Goal: Check status: Check status

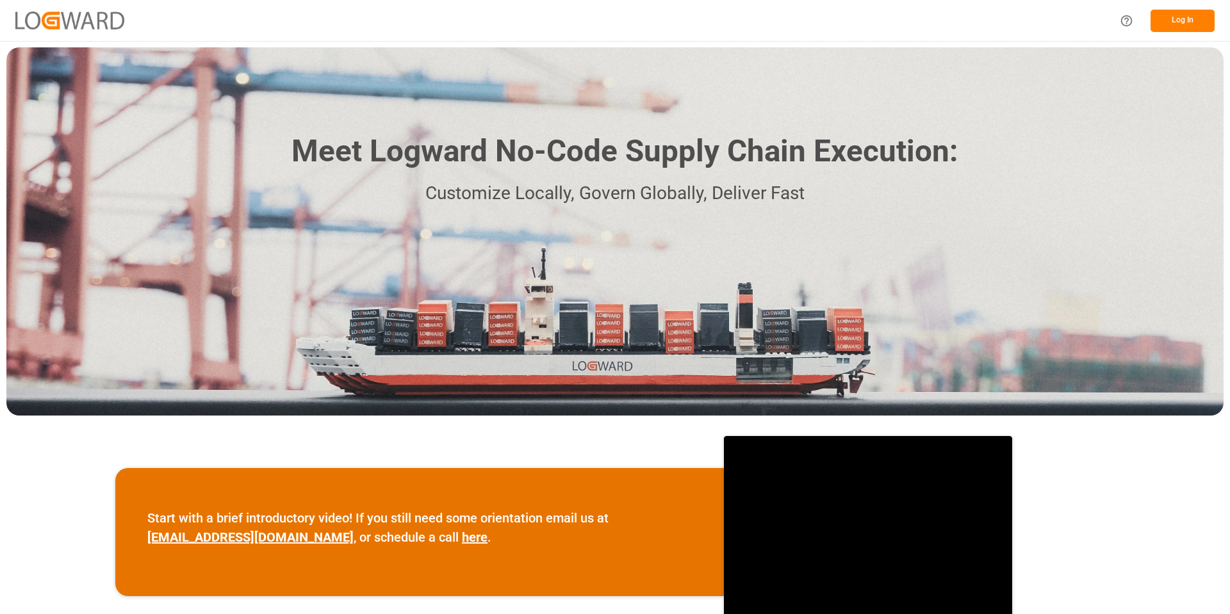
click at [1162, 19] on button "Log In" at bounding box center [1183, 21] width 64 height 22
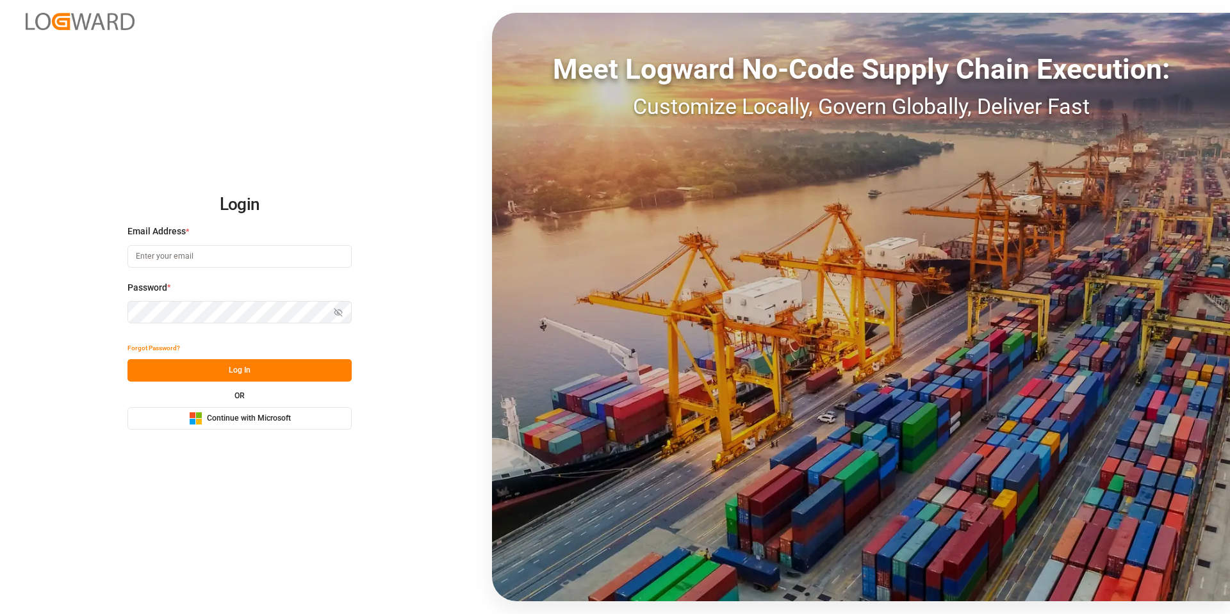
click at [216, 416] on span "Continue with Microsoft" at bounding box center [249, 419] width 84 height 12
click at [250, 422] on span "Continue with Microsoft" at bounding box center [249, 419] width 84 height 12
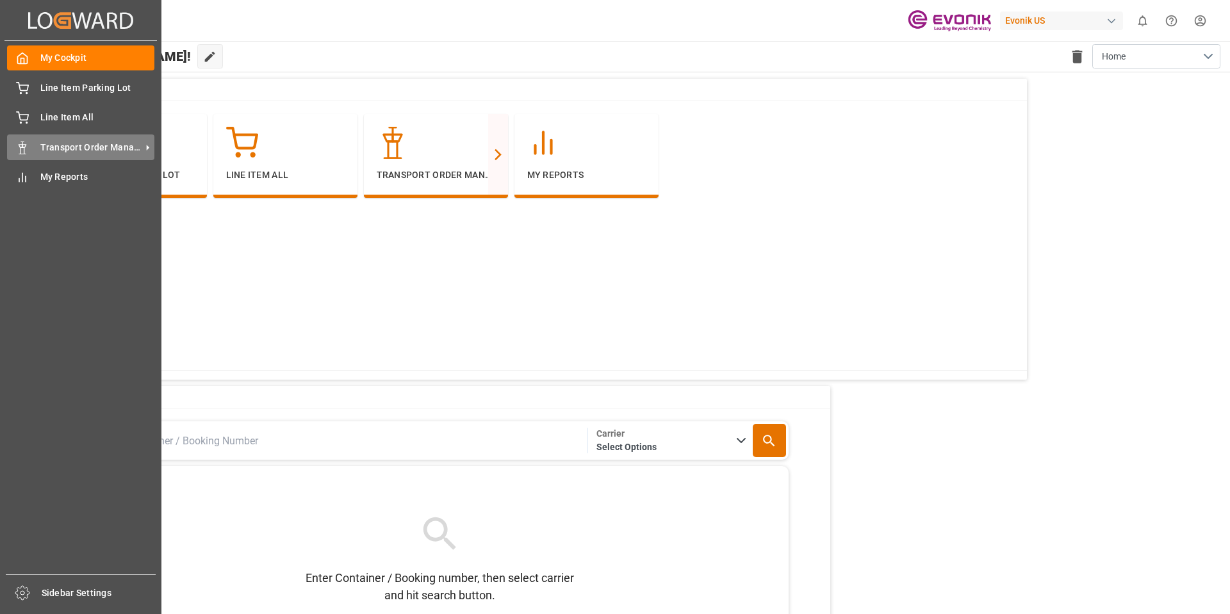
click at [37, 147] on div "Transport Order Management Transport Order Management" at bounding box center [80, 147] width 147 height 25
click at [145, 143] on icon at bounding box center [147, 147] width 13 height 13
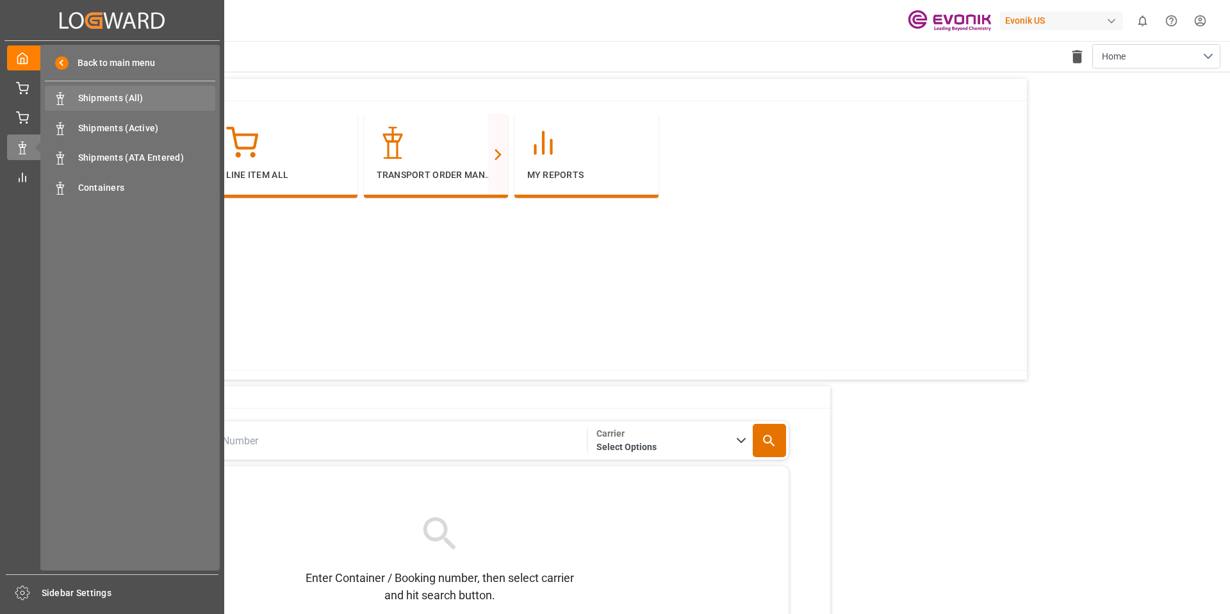
click at [145, 100] on span "Shipments (All)" at bounding box center [147, 98] width 138 height 13
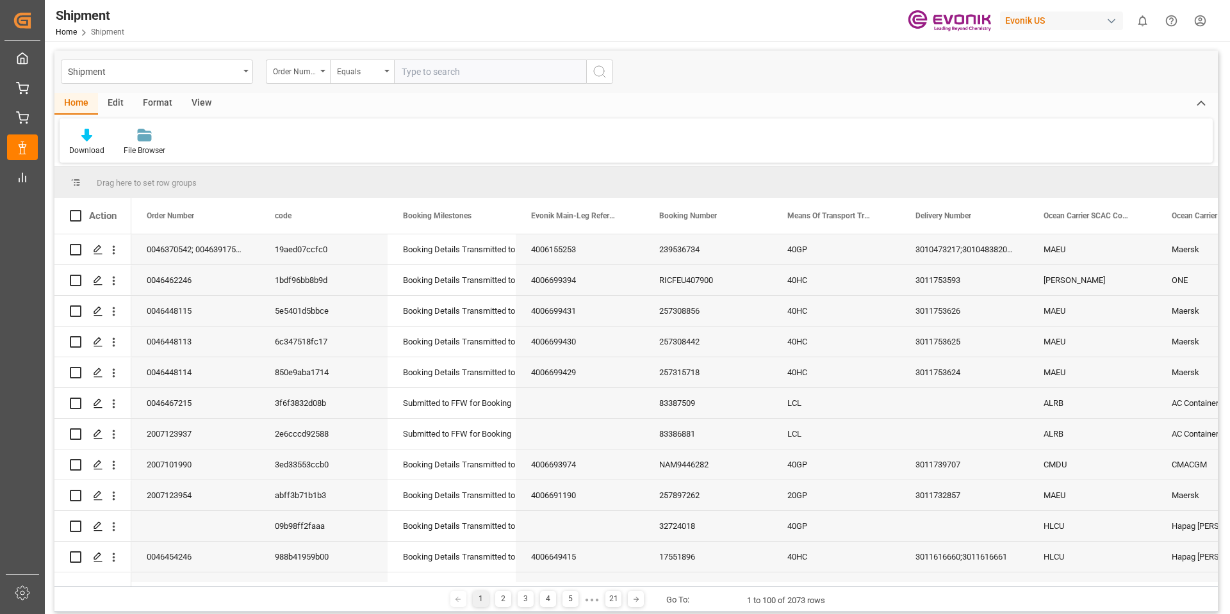
click at [416, 75] on input "text" at bounding box center [490, 72] width 192 height 24
paste input "46464502"
type input "46464502"
click at [595, 72] on icon "search button" at bounding box center [599, 71] width 15 height 15
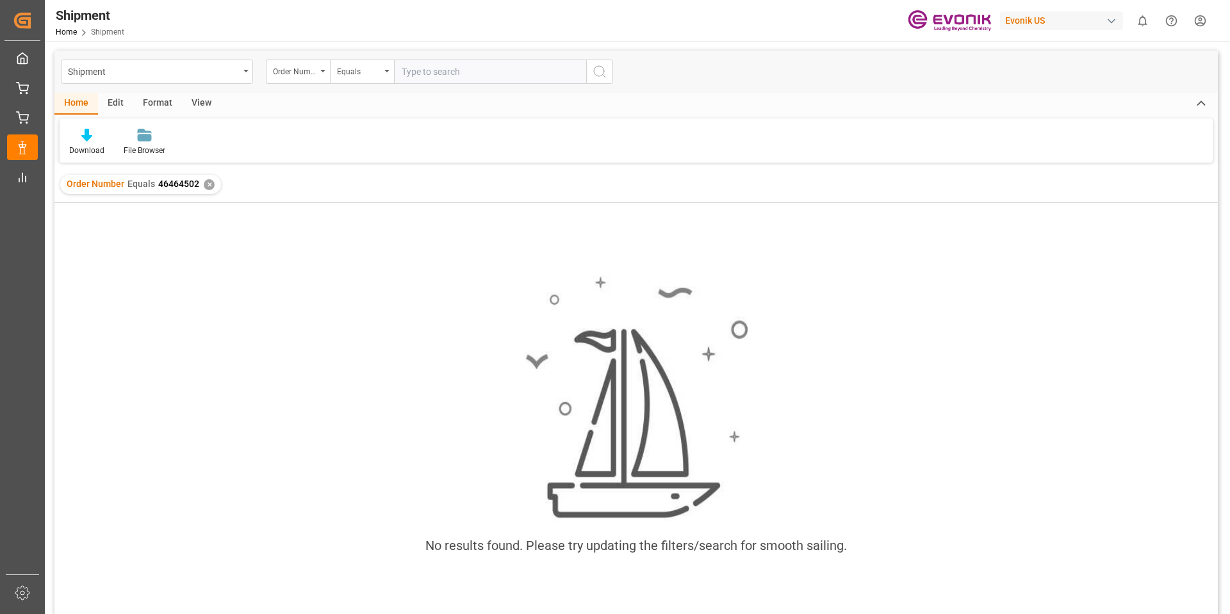
click at [423, 72] on input "text" at bounding box center [490, 72] width 192 height 24
type input "0046464502"
click at [597, 73] on icon "search button" at bounding box center [599, 71] width 15 height 15
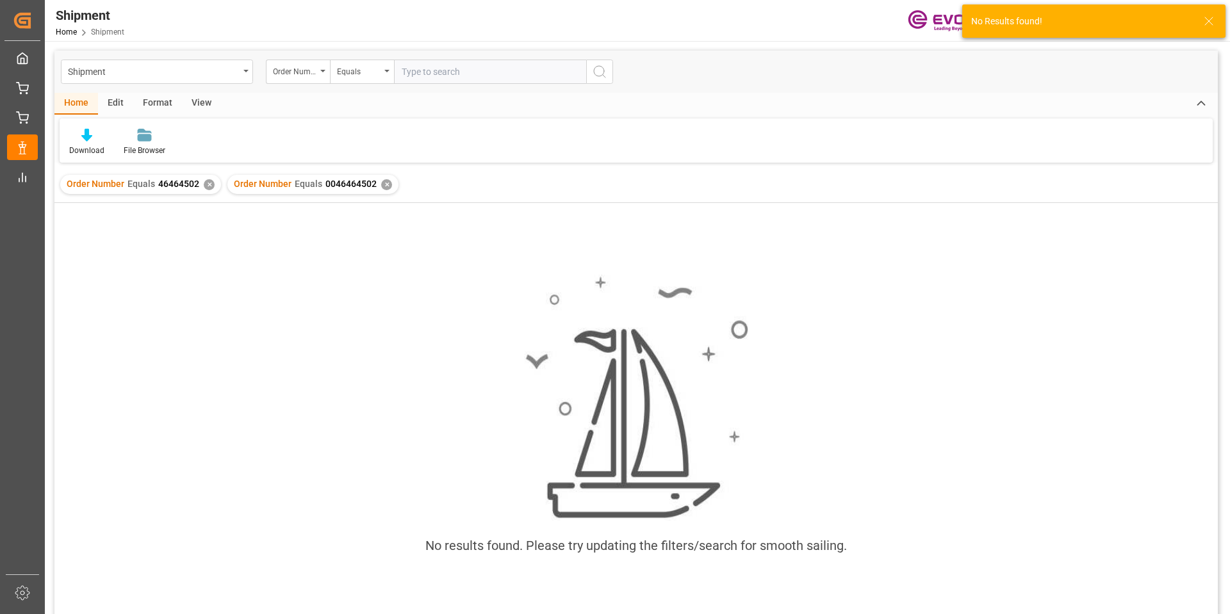
click at [210, 185] on div "✕" at bounding box center [209, 184] width 11 height 11
